Goal: Task Accomplishment & Management: Manage account settings

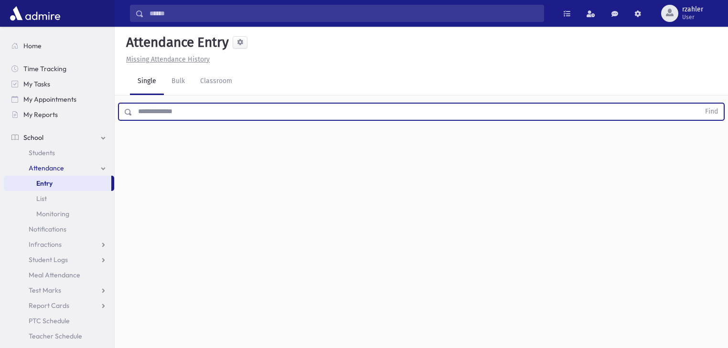
click at [164, 110] on input "text" at bounding box center [416, 111] width 568 height 17
type input "****"
click at [700, 104] on button "Find" at bounding box center [712, 112] width 24 height 16
click at [713, 144] on div at bounding box center [692, 144] width 49 height 20
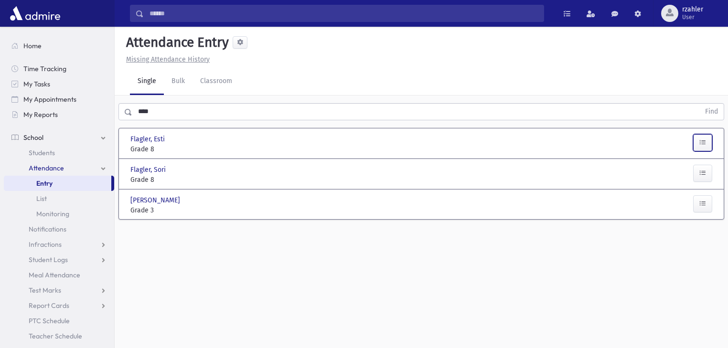
click at [707, 143] on button "button" at bounding box center [703, 142] width 19 height 17
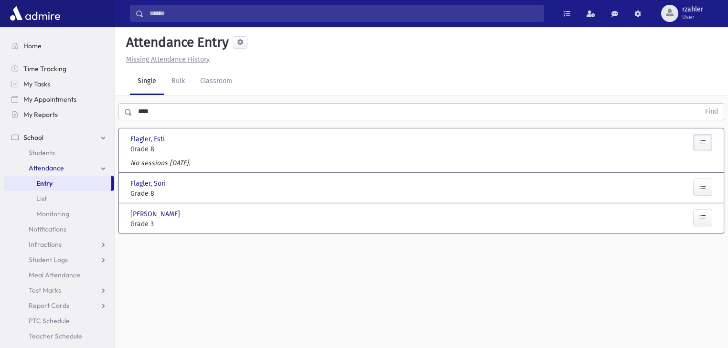
drag, startPoint x: 529, startPoint y: 155, endPoint x: 382, endPoint y: 165, distance: 147.1
click at [528, 155] on div "Flagler, Esti Flagler, Esti Grade 8 Grade 8 Present P Absent A Late L Cut C" at bounding box center [422, 144] width 590 height 30
click at [84, 153] on link "Students" at bounding box center [59, 152] width 110 height 15
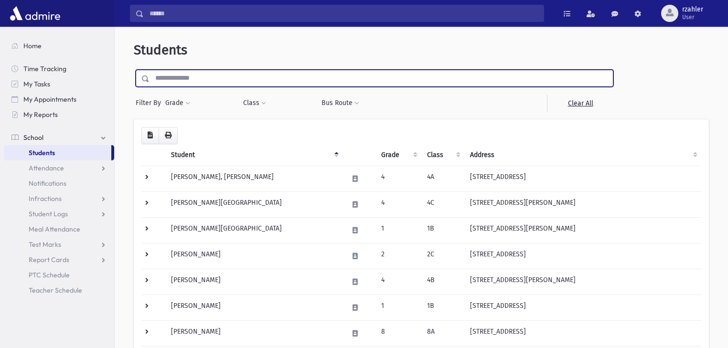
click at [206, 85] on input "text" at bounding box center [382, 78] width 464 height 17
type input "****"
click at [134, 70] on input "submit" at bounding box center [147, 76] width 27 height 13
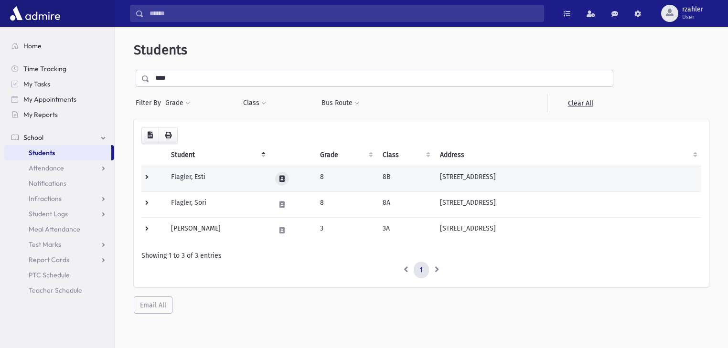
click at [284, 174] on button at bounding box center [282, 179] width 14 height 14
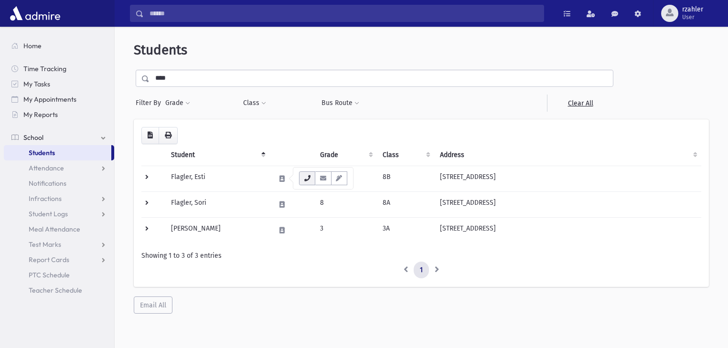
click at [311, 176] on button "button" at bounding box center [307, 179] width 16 height 14
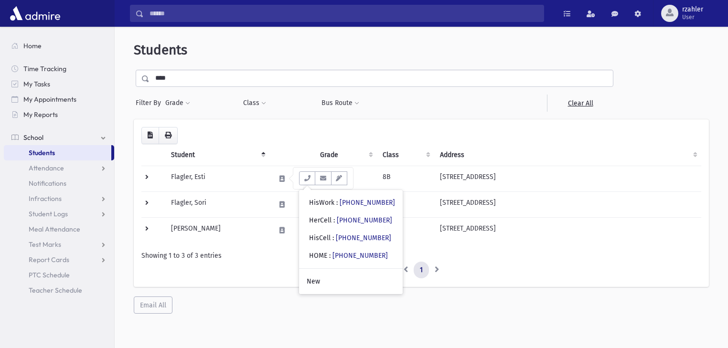
click at [271, 294] on div "Loading... Student Grade Class Address Phone Parents Email Hebrew First Hebrew …" at bounding box center [421, 216] width 575 height 195
